Goal: Task Accomplishment & Management: Manage account settings

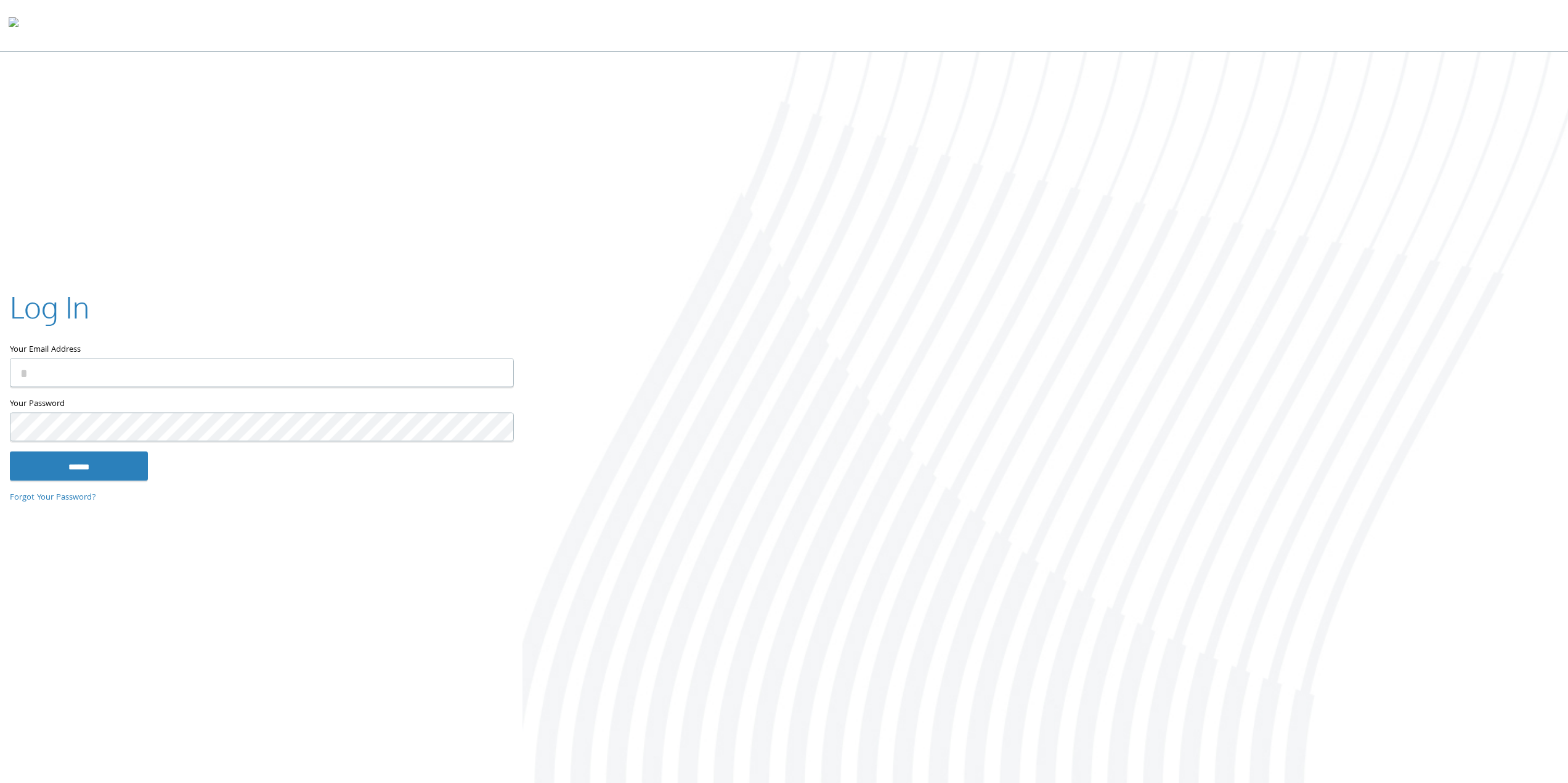
click at [345, 377] on input "Your Email Address" at bounding box center [262, 372] width 504 height 29
type input "**********"
click at [105, 471] on input "******" at bounding box center [78, 465] width 138 height 29
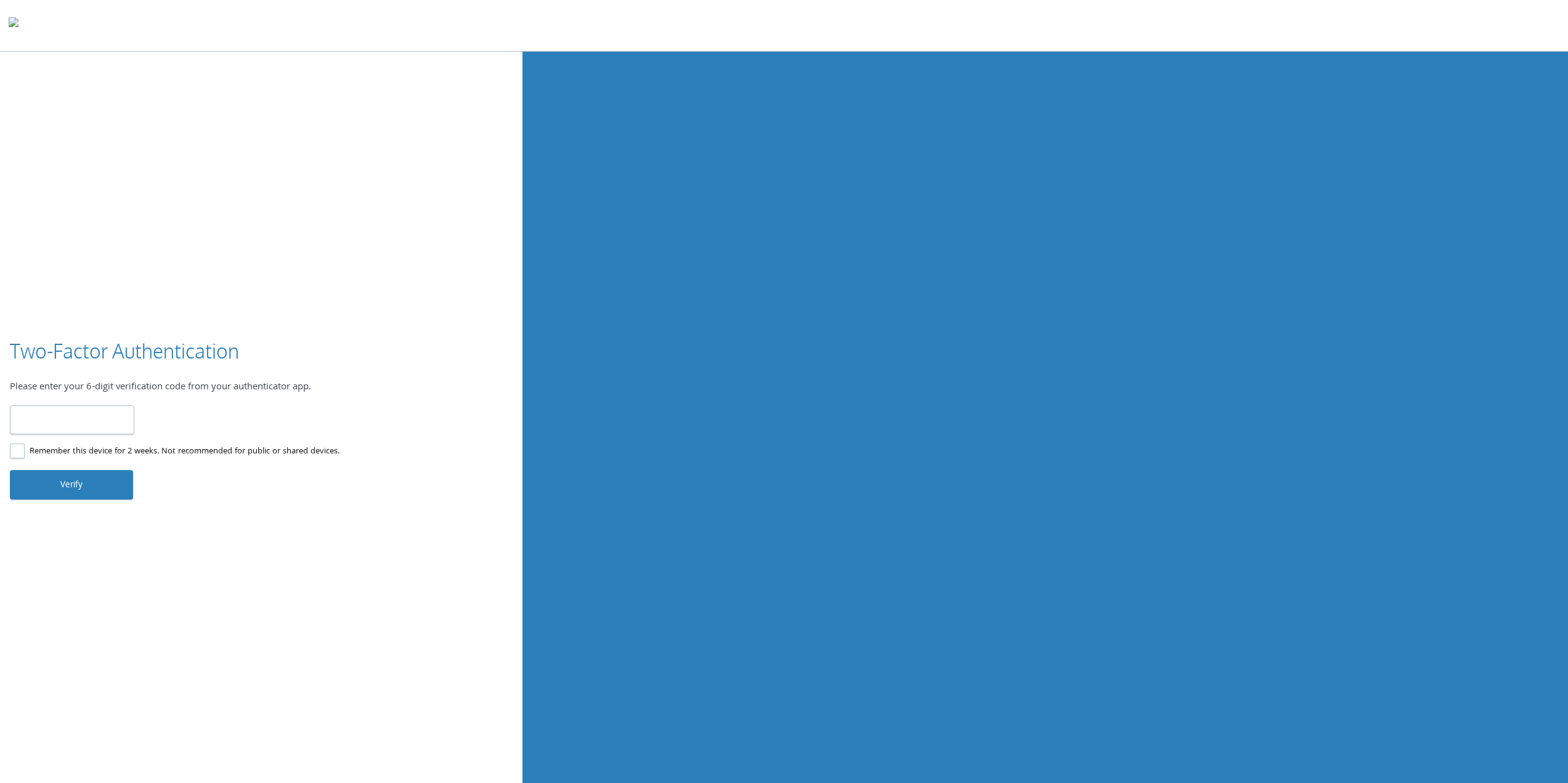
type input "******"
